Goal: Obtain resource: Download file/media

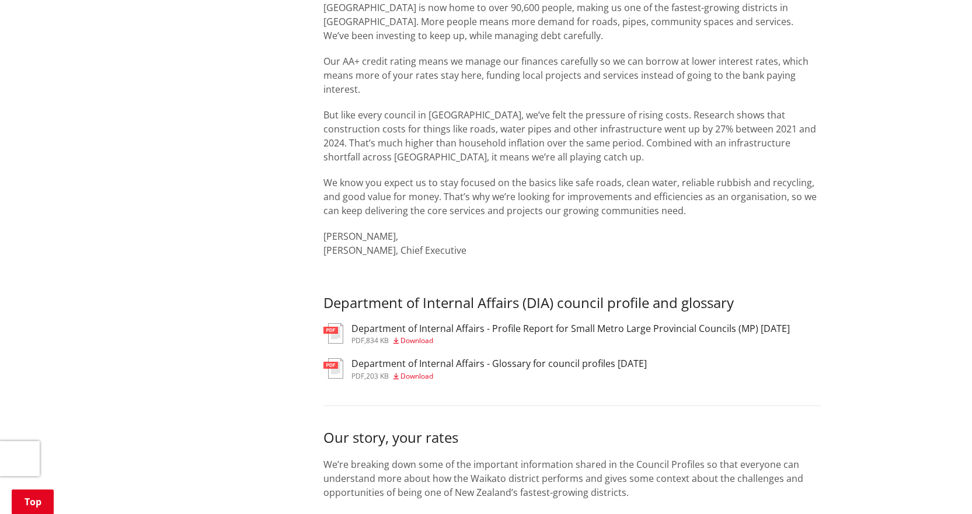
scroll to position [404, 0]
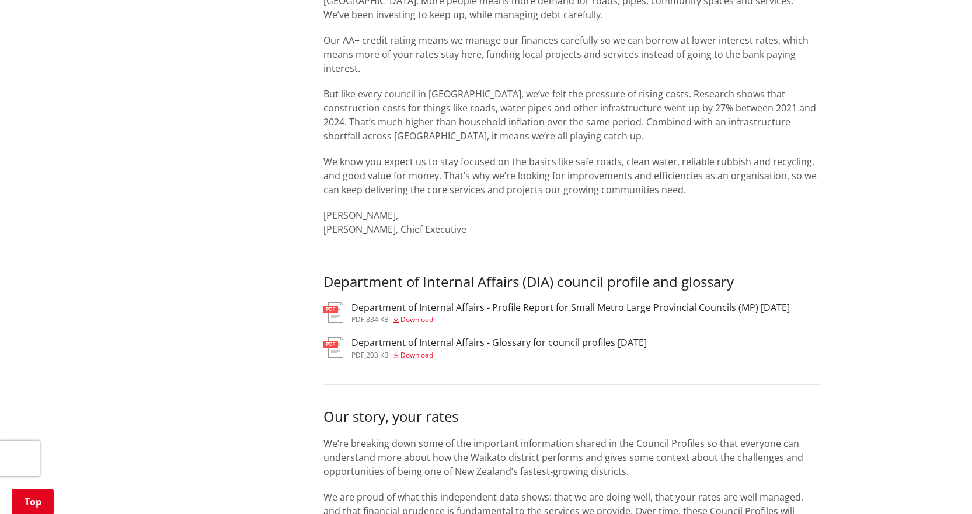
click at [424, 317] on span "Download" at bounding box center [417, 320] width 33 height 10
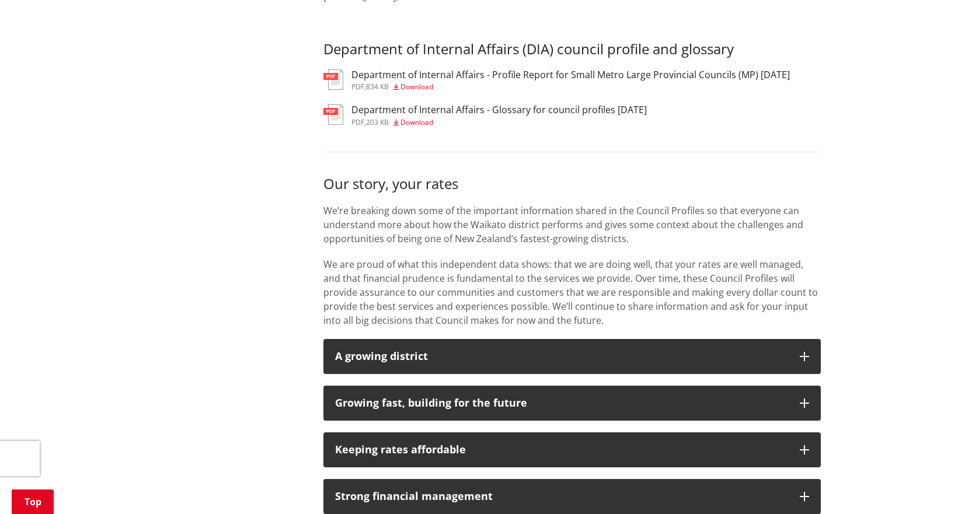
scroll to position [637, 0]
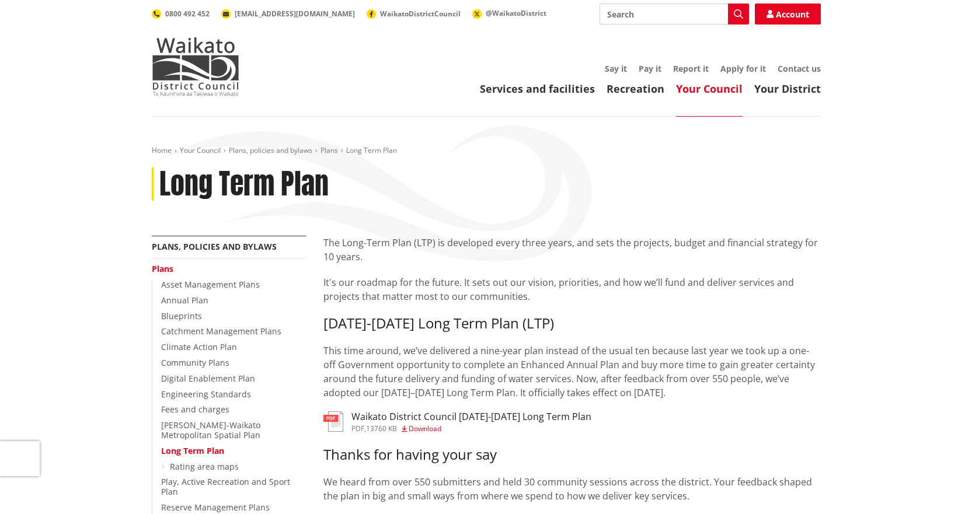
click at [451, 217] on div "Home Your Council Plans, policies and bylaws Plans Long Term Plan Long Term Plan" at bounding box center [486, 191] width 687 height 90
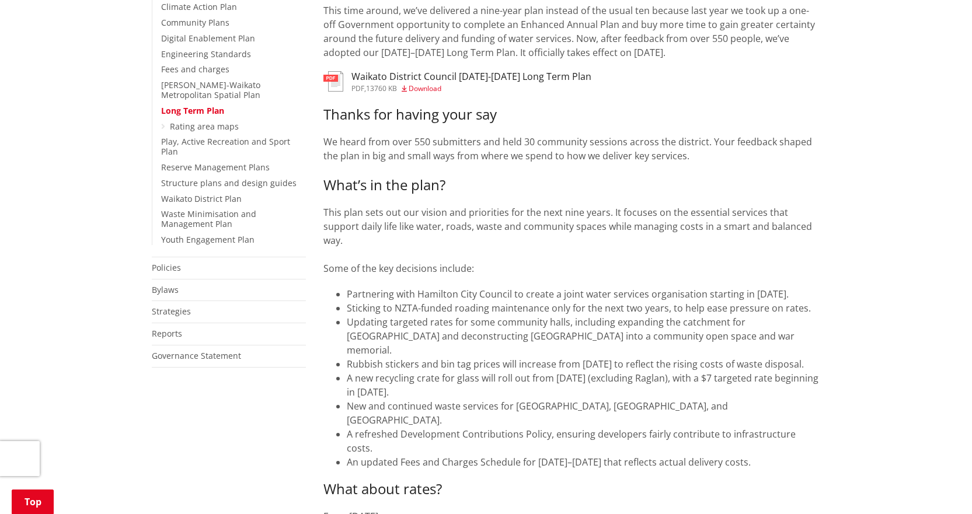
scroll to position [350, 0]
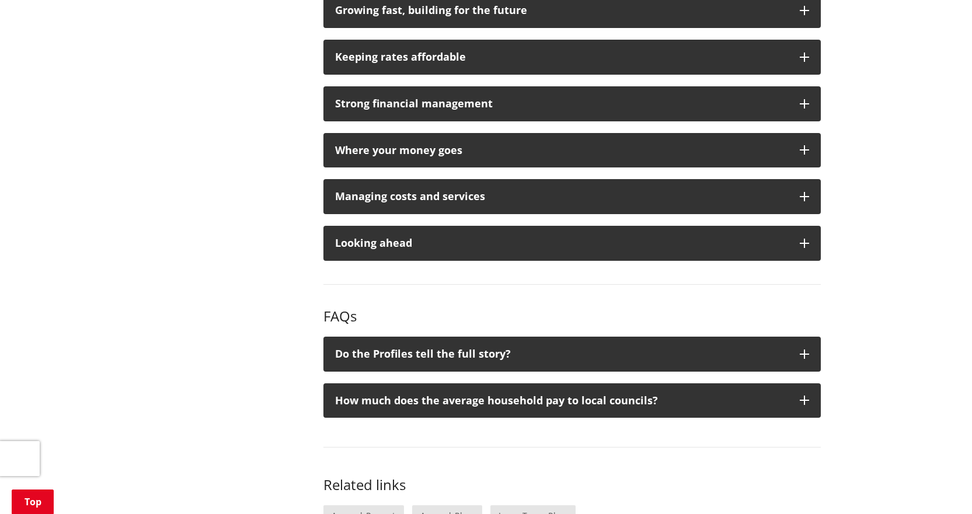
scroll to position [972, 0]
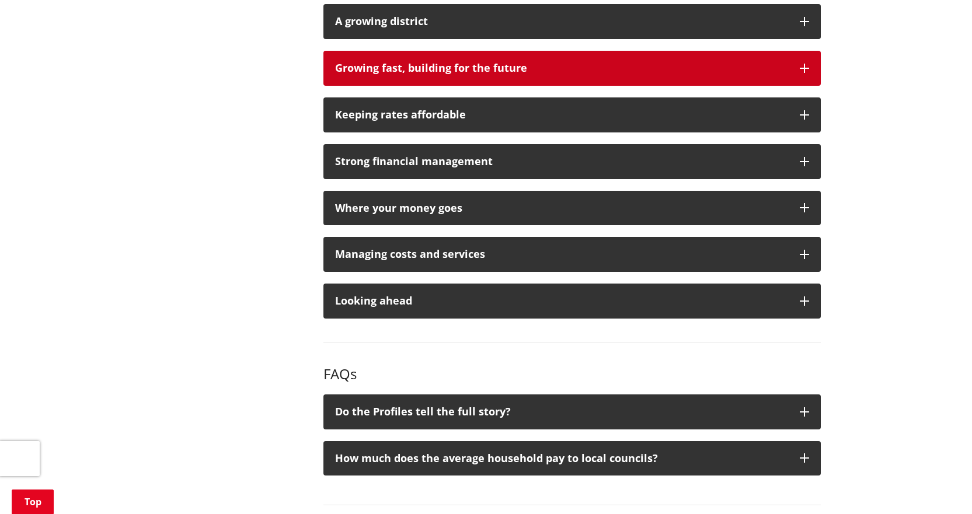
click at [443, 67] on div "Growing fast, building for the future" at bounding box center [561, 68] width 453 height 12
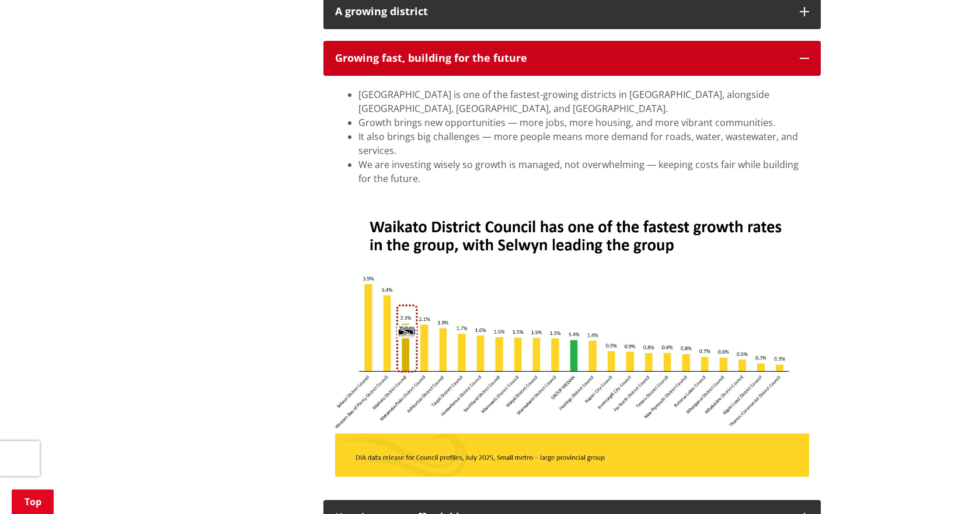
scroll to position [913, 0]
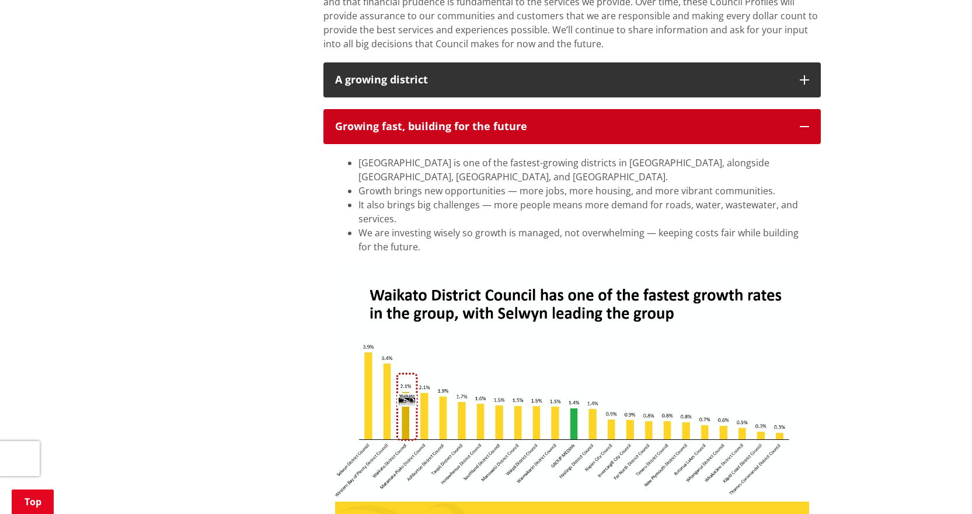
click at [384, 127] on div "Growing fast, building for the future" at bounding box center [561, 127] width 453 height 12
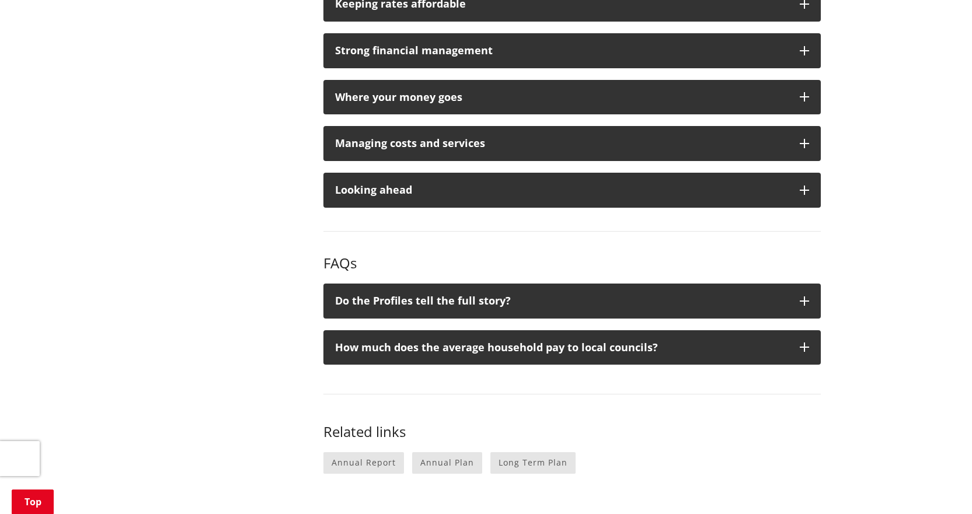
scroll to position [1088, 0]
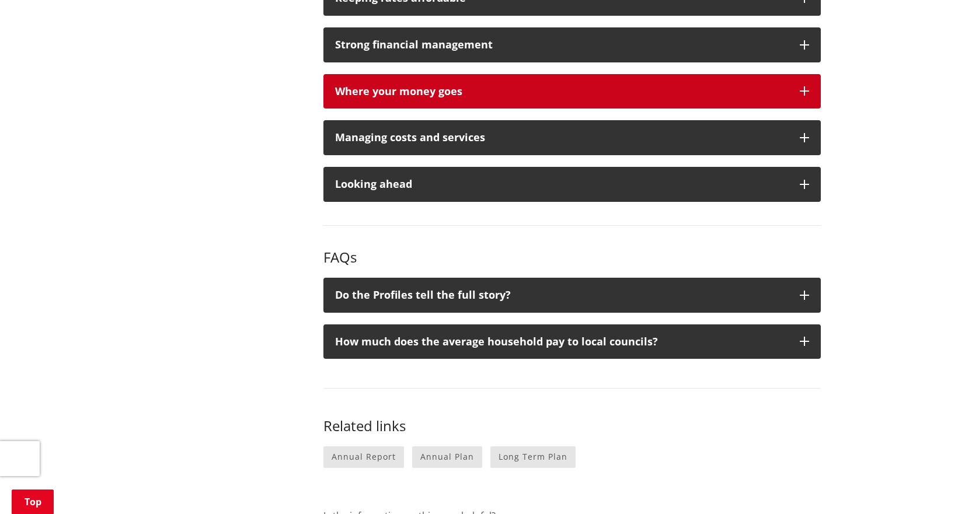
click at [401, 94] on div "Where your money goes" at bounding box center [561, 92] width 453 height 12
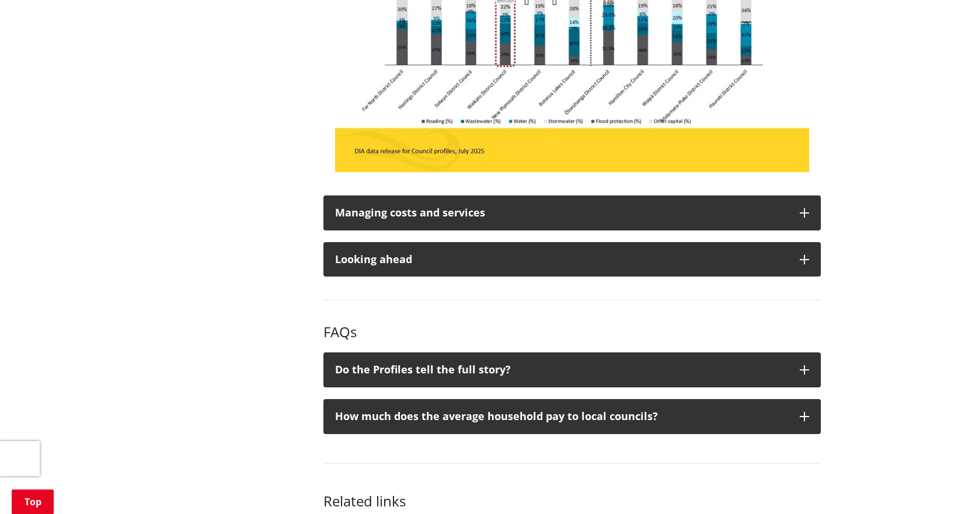
scroll to position [1380, 0]
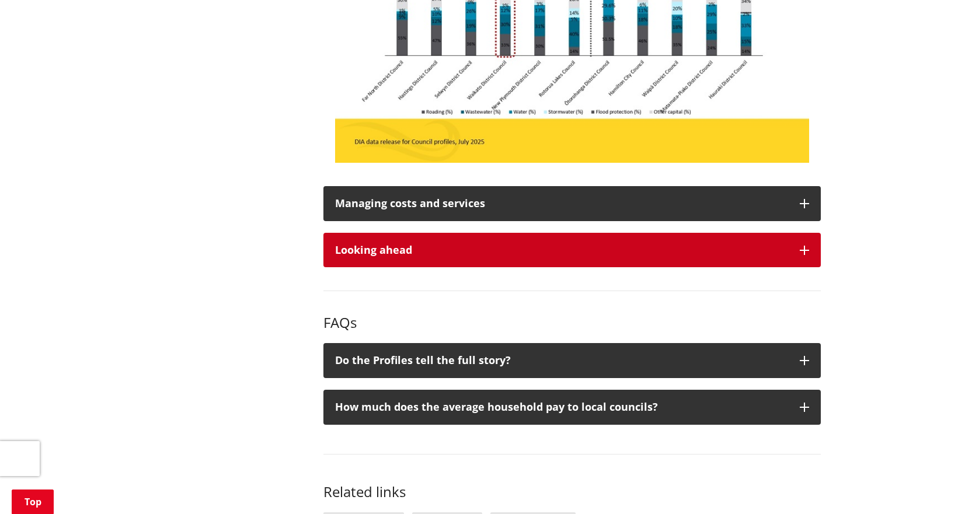
click at [397, 251] on div "Looking ahead" at bounding box center [561, 251] width 453 height 12
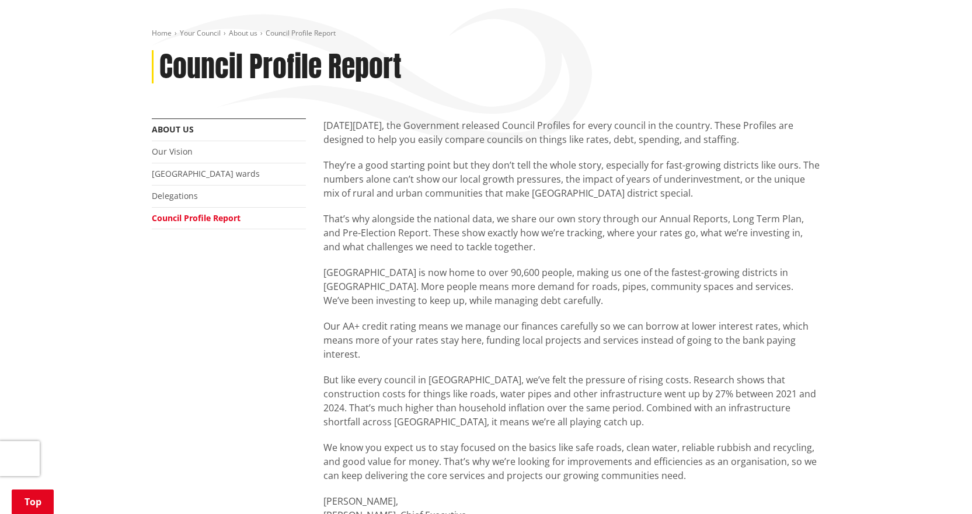
scroll to position [0, 0]
